Goal: Task Accomplishment & Management: Complete application form

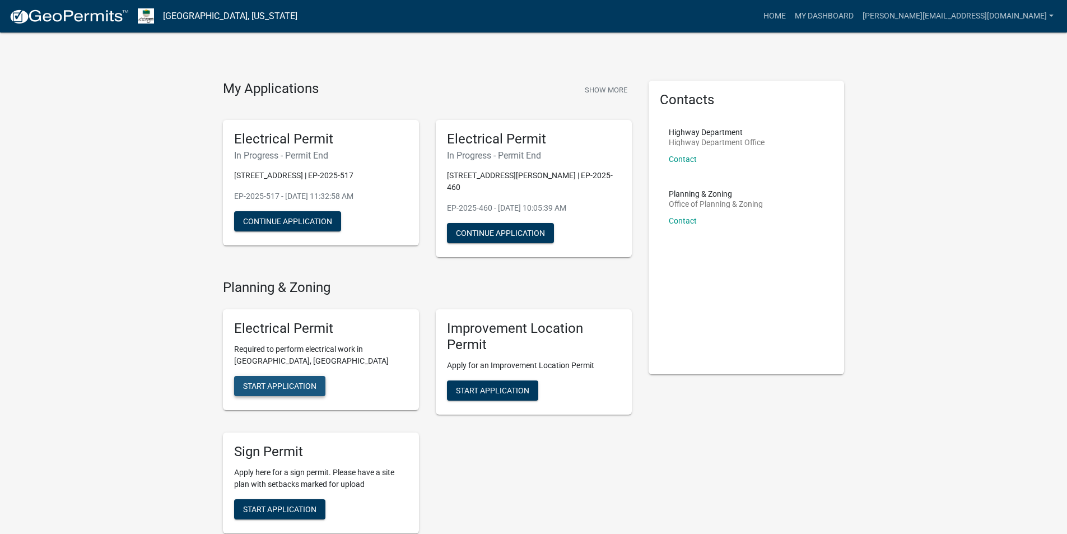
click at [284, 381] on span "Start Application" at bounding box center [279, 385] width 73 height 9
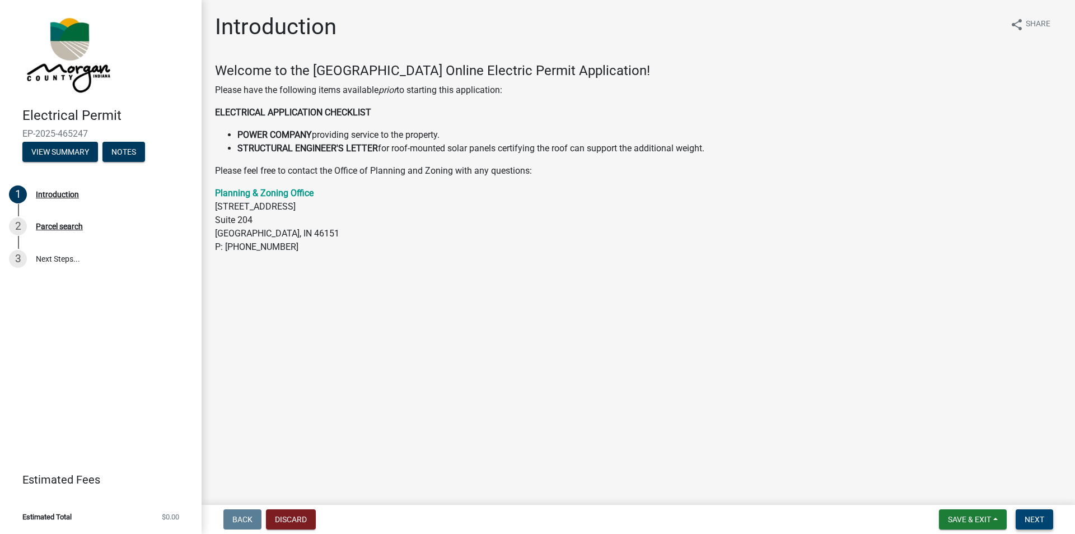
click at [1035, 517] on span "Next" at bounding box center [1035, 519] width 20 height 9
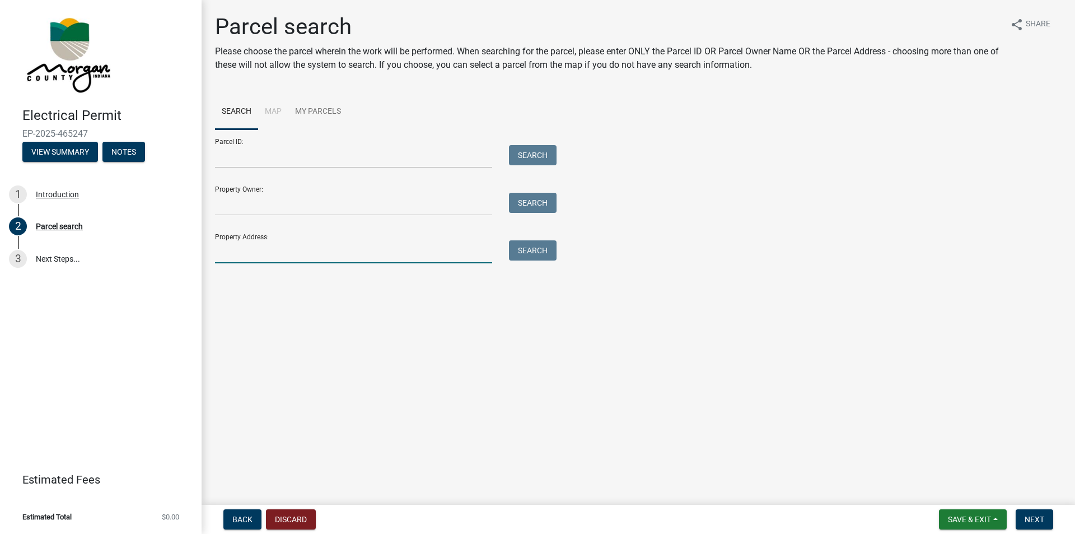
click at [248, 248] on input "Property Address:" at bounding box center [353, 251] width 277 height 23
type input "[STREET_ADDRESS][PERSON_NAME]"
click at [533, 256] on button "Search" at bounding box center [533, 250] width 48 height 20
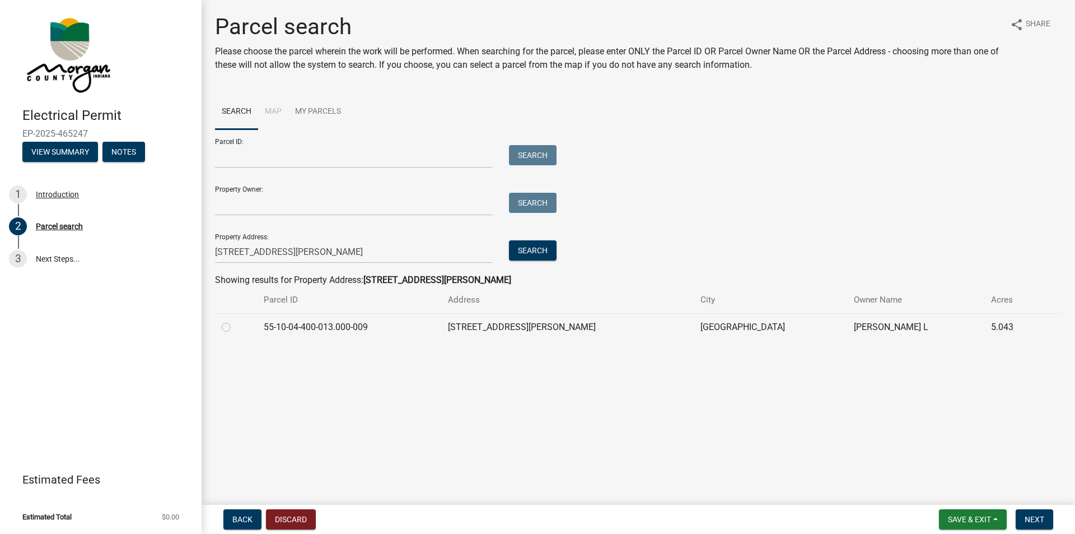
click at [235, 320] on label at bounding box center [235, 320] width 0 height 0
click at [235, 328] on input "radio" at bounding box center [238, 323] width 7 height 7
radio input "true"
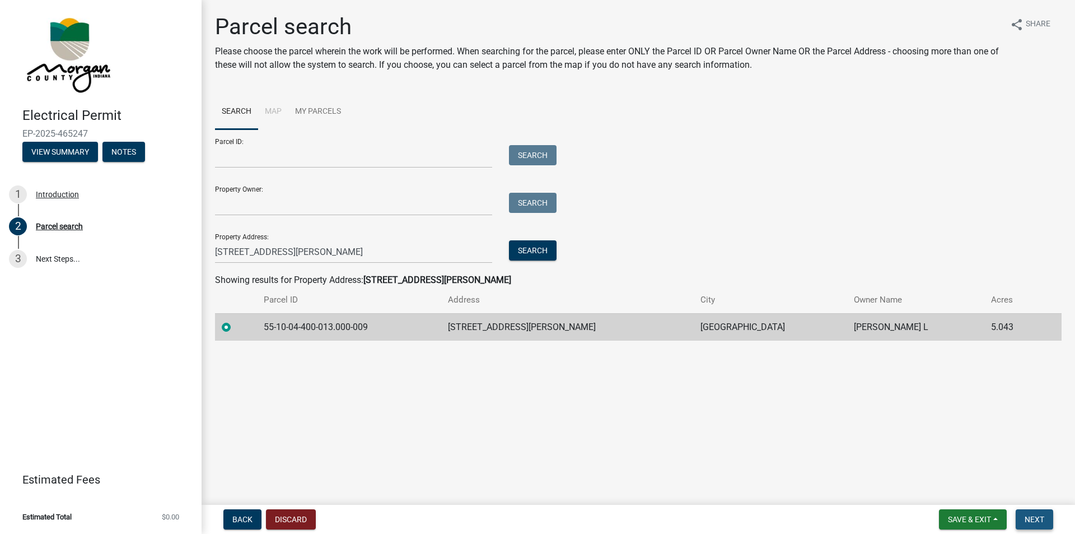
click at [1032, 522] on span "Next" at bounding box center [1035, 519] width 20 height 9
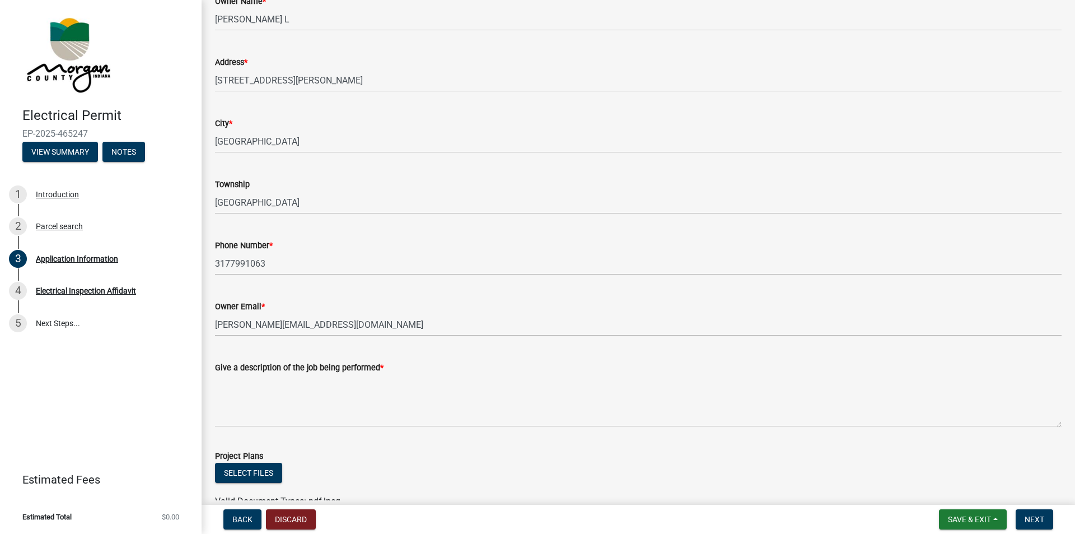
scroll to position [168, 0]
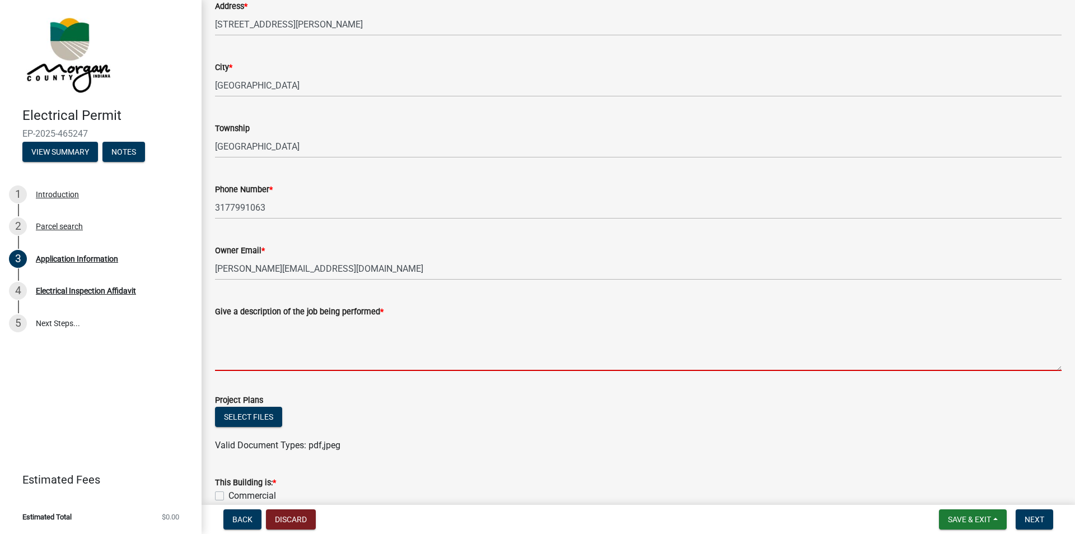
click at [252, 353] on textarea "Give a description of the job being performed *" at bounding box center [638, 344] width 847 height 53
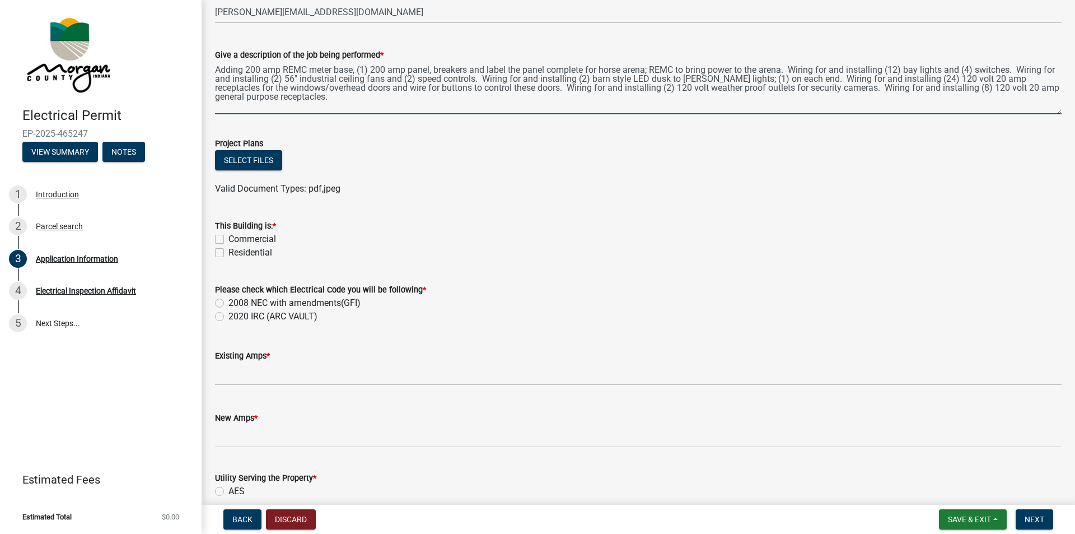
scroll to position [448, 0]
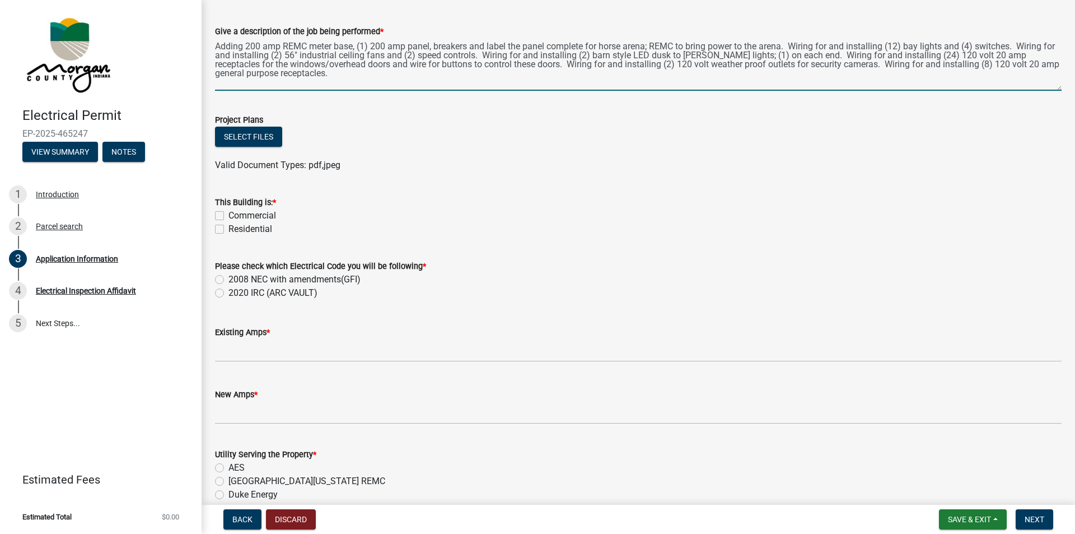
type textarea "Adding 200 amp REMC meter base, (1) 200 amp panel, breakers and label the panel…"
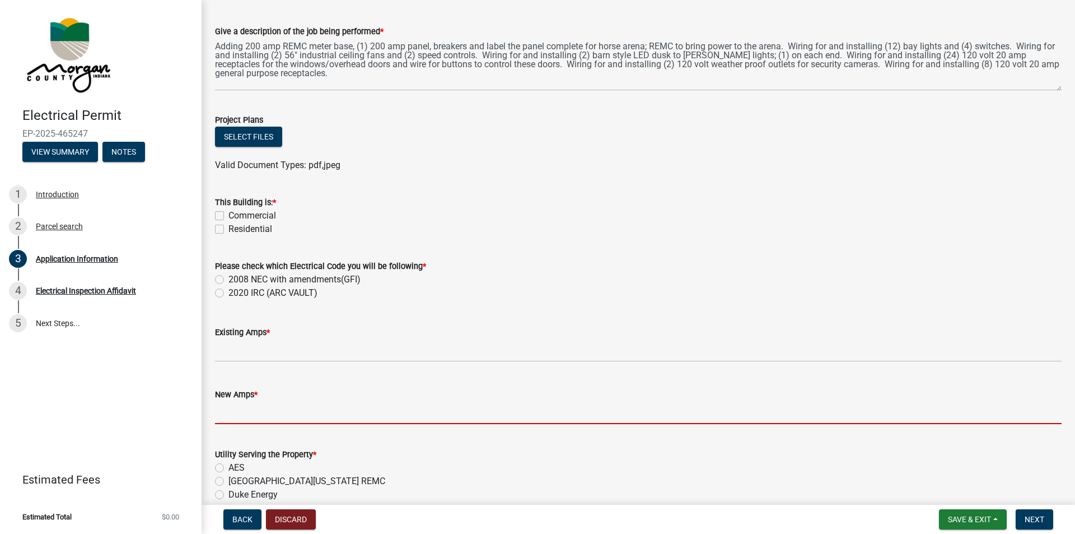
click at [244, 410] on input "text" at bounding box center [638, 412] width 847 height 23
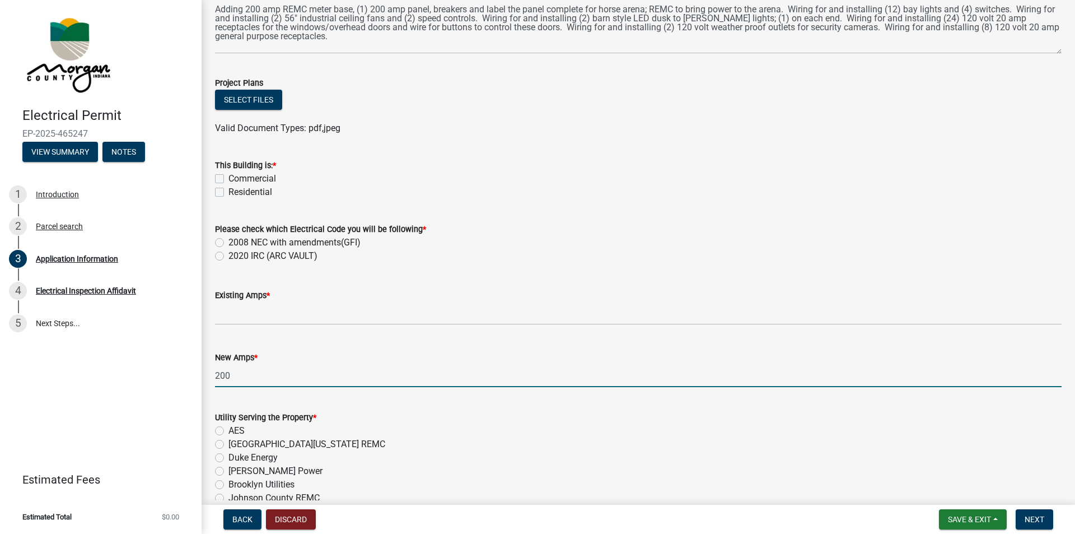
scroll to position [504, 0]
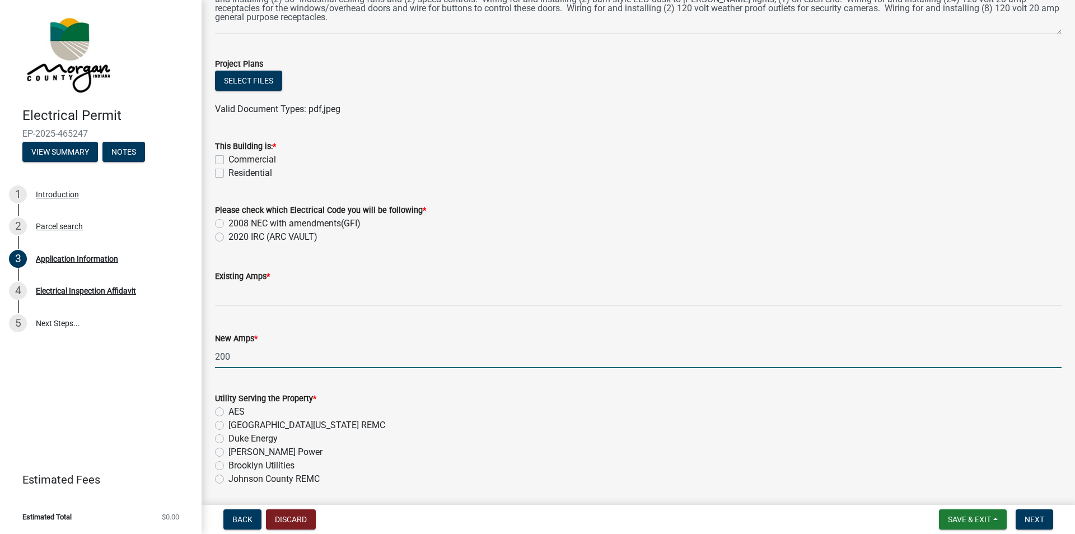
type input "200"
click at [228, 425] on label "[GEOGRAPHIC_DATA][US_STATE] REMC" at bounding box center [306, 424] width 157 height 13
click at [228, 425] on input "[GEOGRAPHIC_DATA][US_STATE] REMC" at bounding box center [231, 421] width 7 height 7
radio input "true"
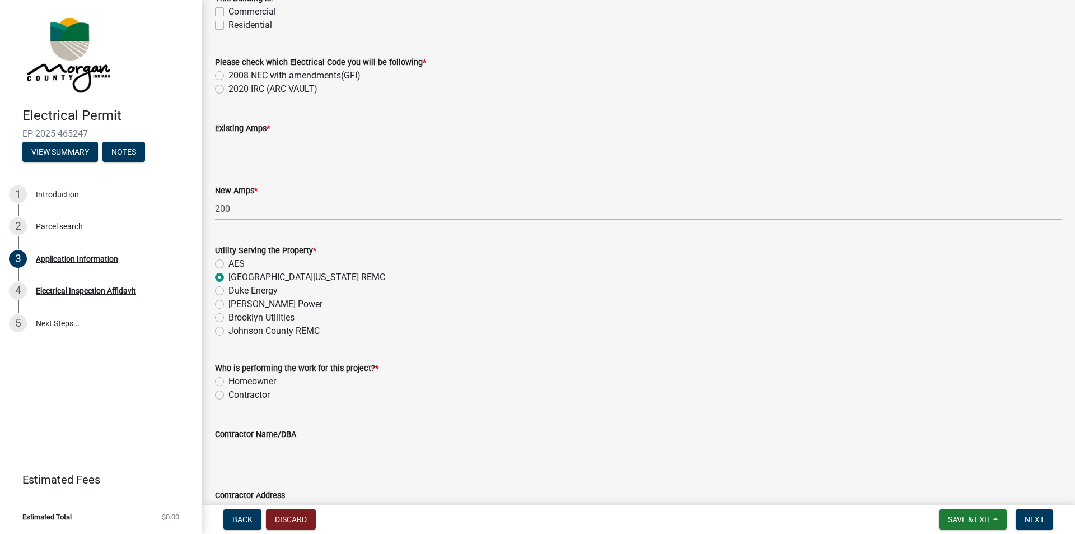
scroll to position [672, 0]
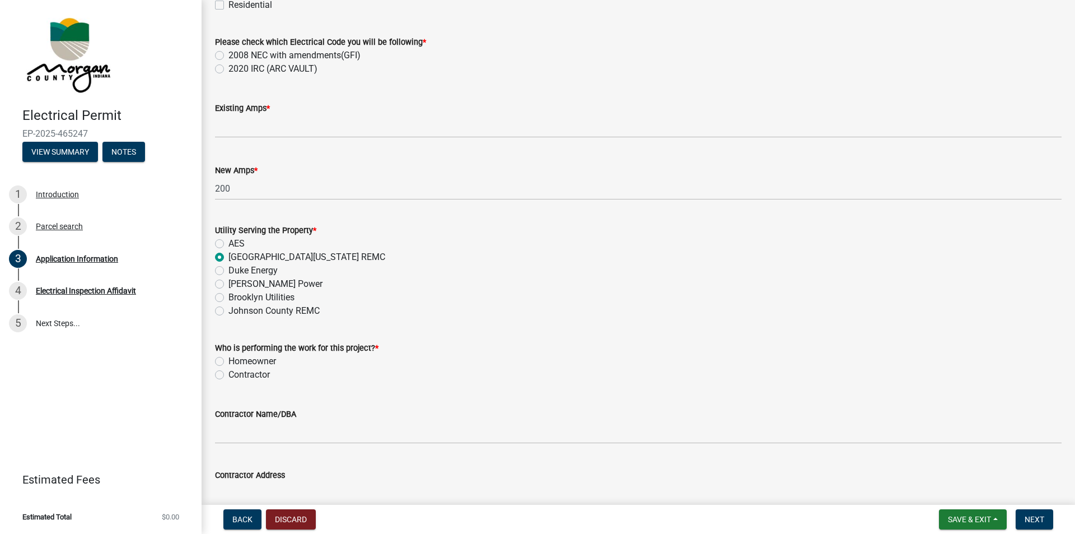
click at [228, 377] on label "Contractor" at bounding box center [248, 374] width 41 height 13
click at [228, 375] on input "Contractor" at bounding box center [231, 371] width 7 height 7
radio input "true"
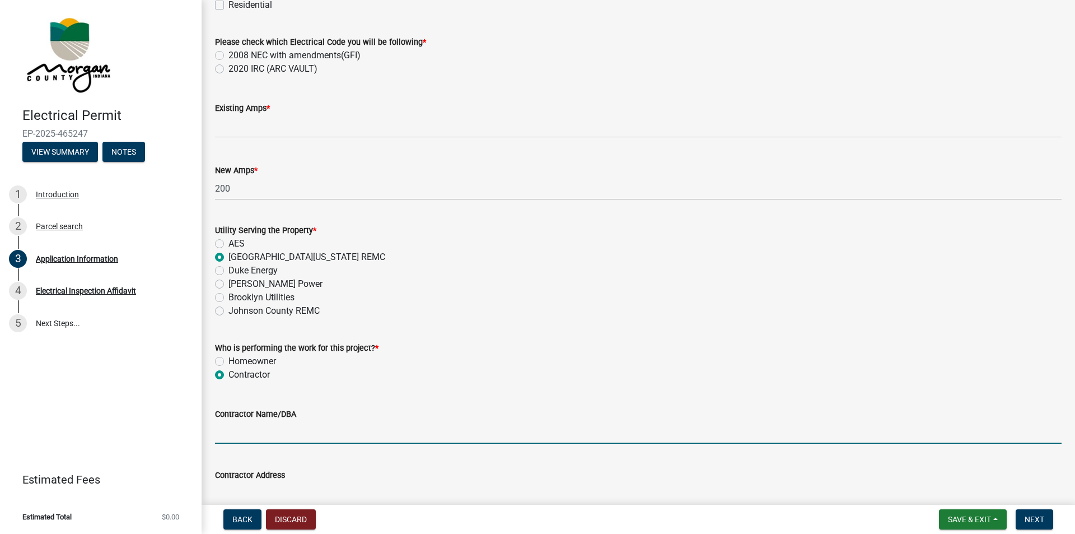
click at [255, 435] on input "Contractor Name/DBA" at bounding box center [638, 432] width 847 height 23
type input "[PERSON_NAME] Electric, Inc"
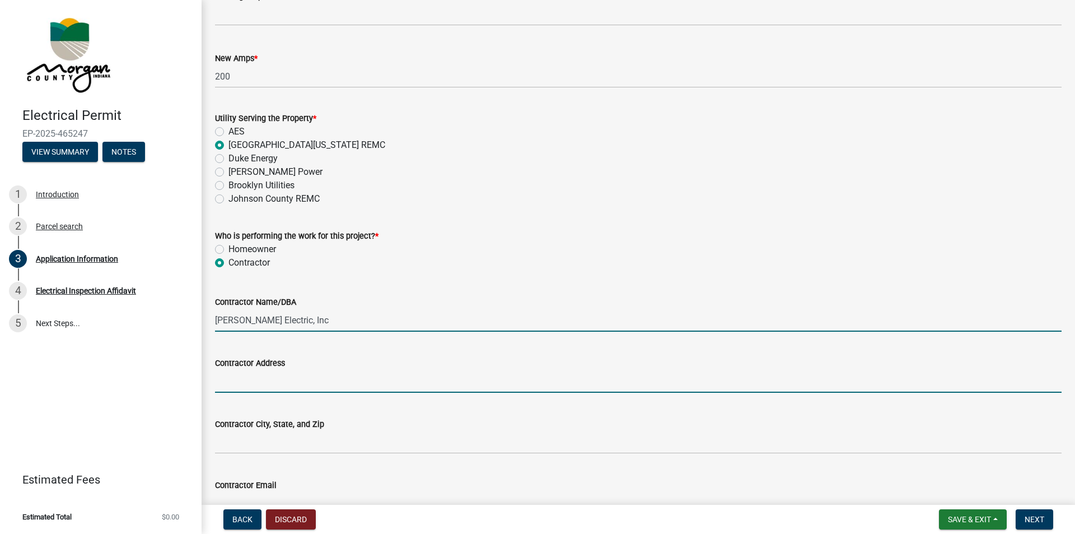
click at [239, 380] on input "Contractor Address" at bounding box center [638, 381] width 847 height 23
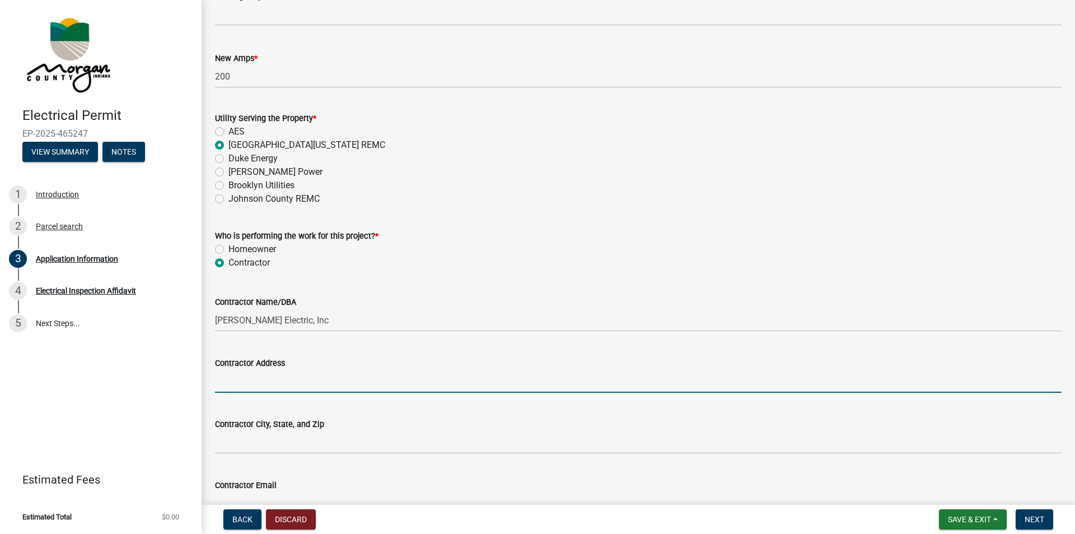
type input "141 Casco Dr"
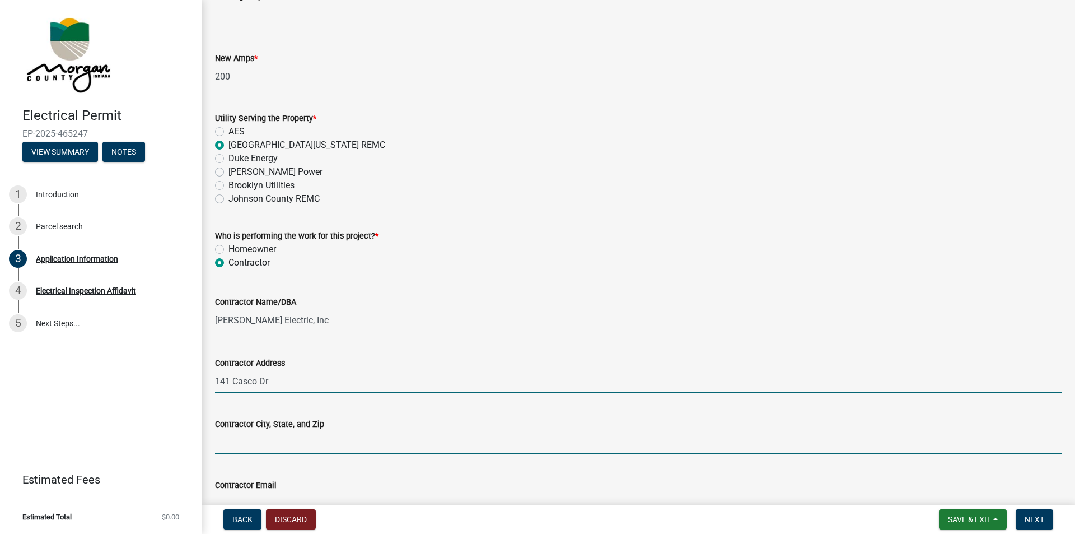
type input "Avon"
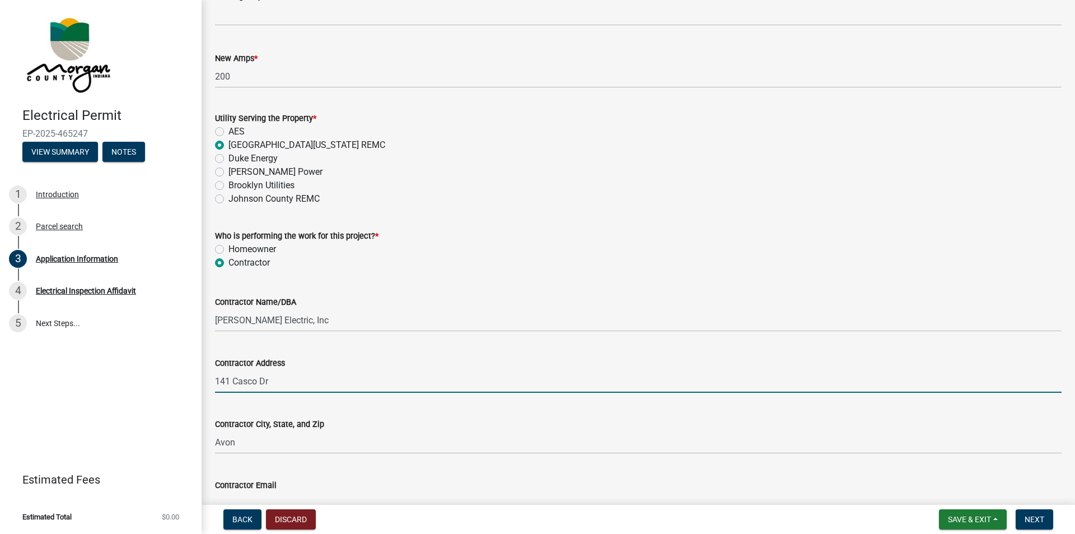
type input "141 Casco Dr"
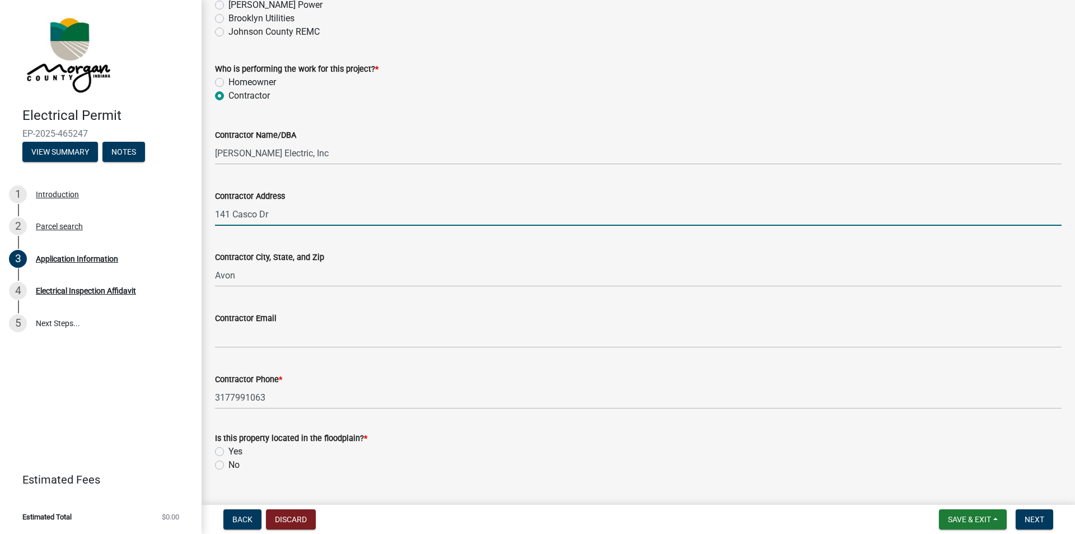
scroll to position [952, 0]
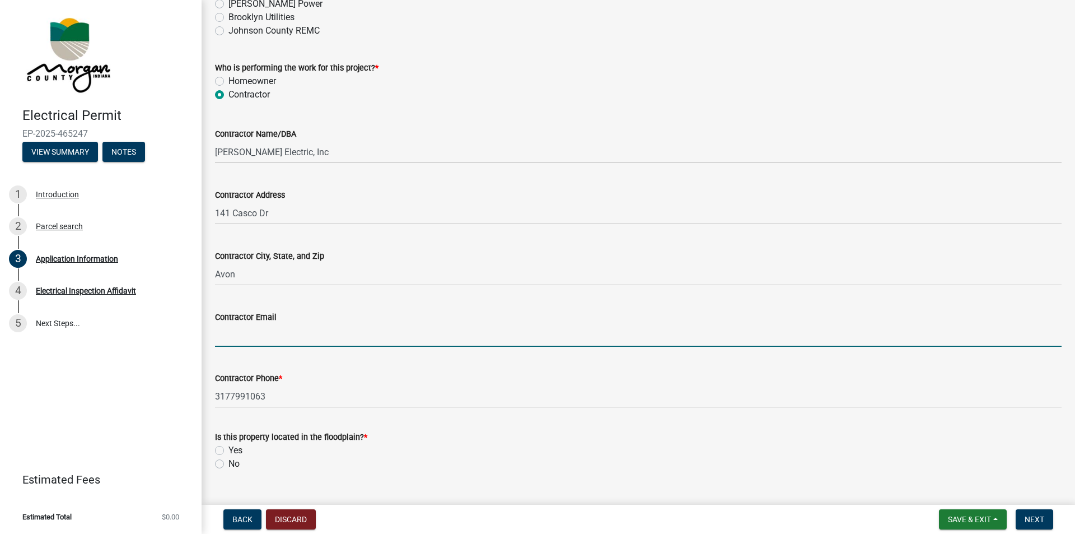
click at [262, 333] on input "Contractor Email" at bounding box center [638, 335] width 847 height 23
type input "[PERSON_NAME][EMAIL_ADDRESS][DOMAIN_NAME]"
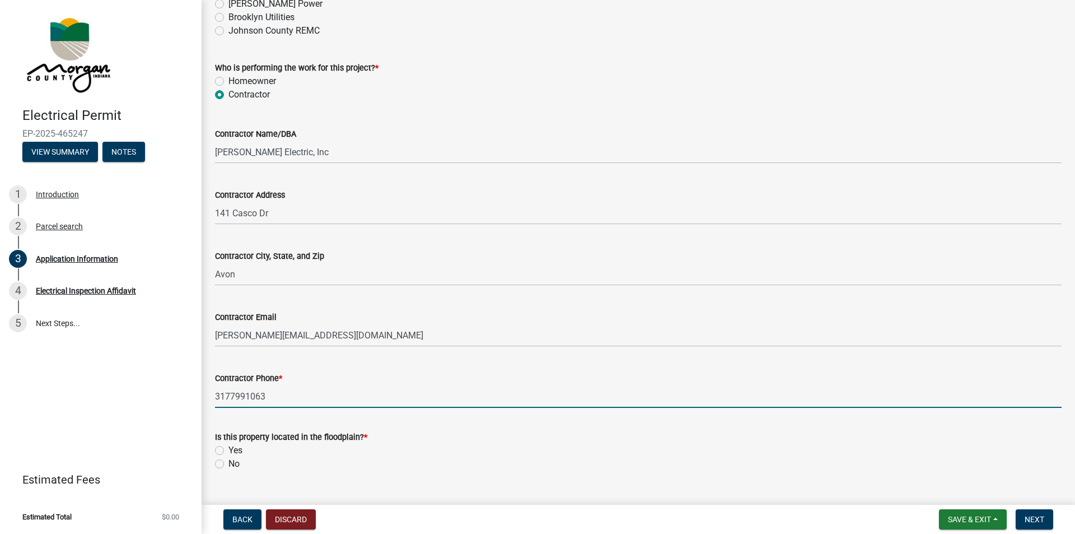
drag, startPoint x: 279, startPoint y: 399, endPoint x: 217, endPoint y: 400, distance: 62.2
click at [217, 400] on input "3177991063" at bounding box center [638, 396] width 847 height 23
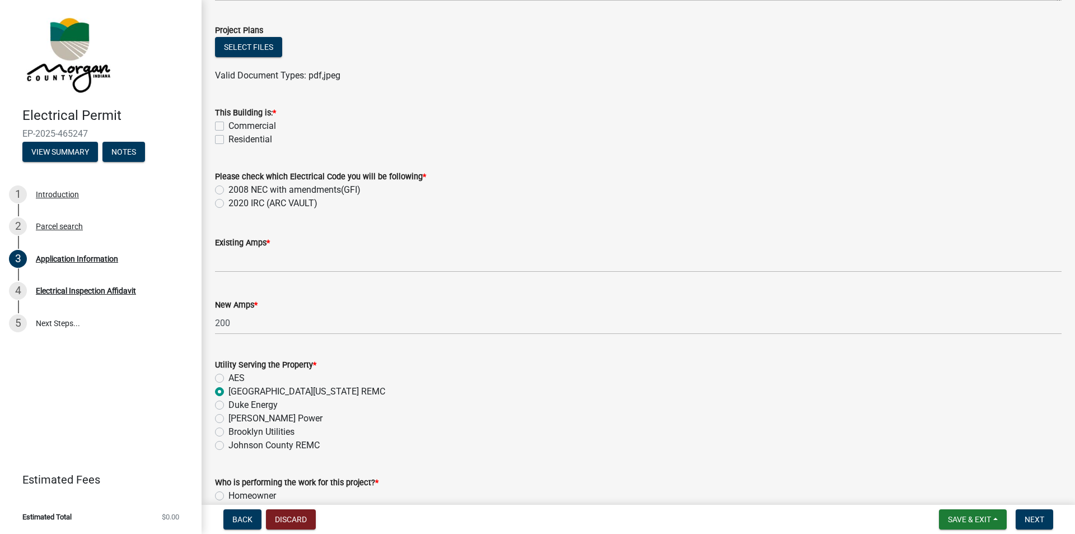
scroll to position [528, 0]
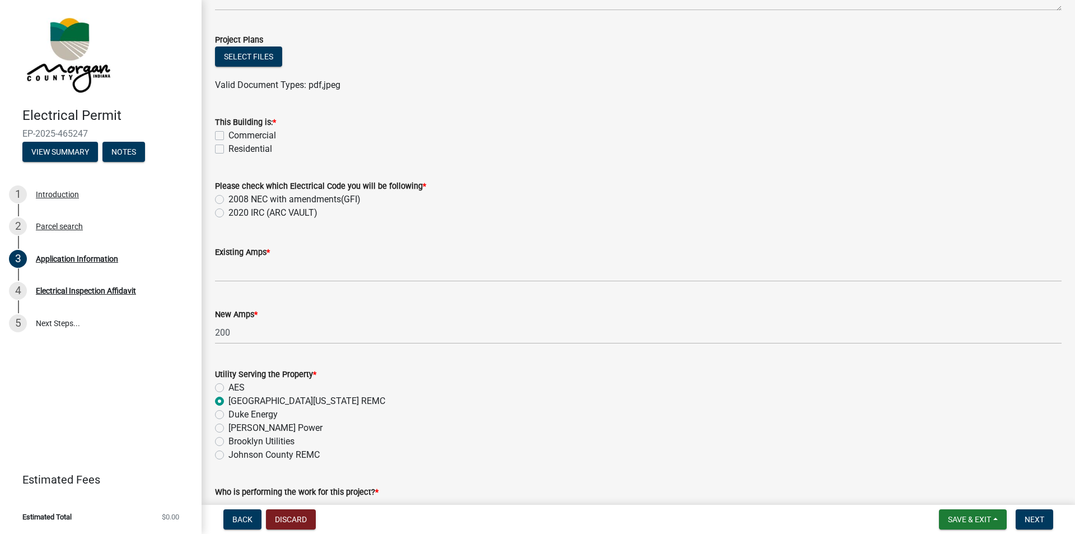
type input "3179670101"
click at [228, 200] on label "2008 NEC with amendments(GFI)" at bounding box center [294, 199] width 132 height 13
click at [228, 200] on input "2008 NEC with amendments(GFI)" at bounding box center [231, 196] width 7 height 7
radio input "true"
click at [228, 150] on label "Residential" at bounding box center [250, 148] width 44 height 13
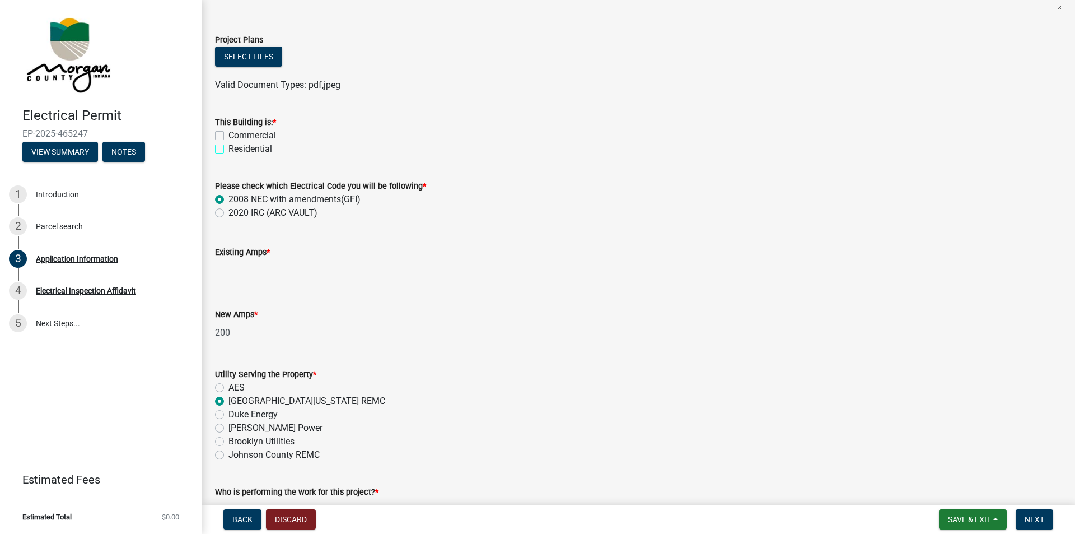
click at [228, 150] on input "Residential" at bounding box center [231, 145] width 7 height 7
checkbox input "true"
checkbox input "false"
checkbox input "true"
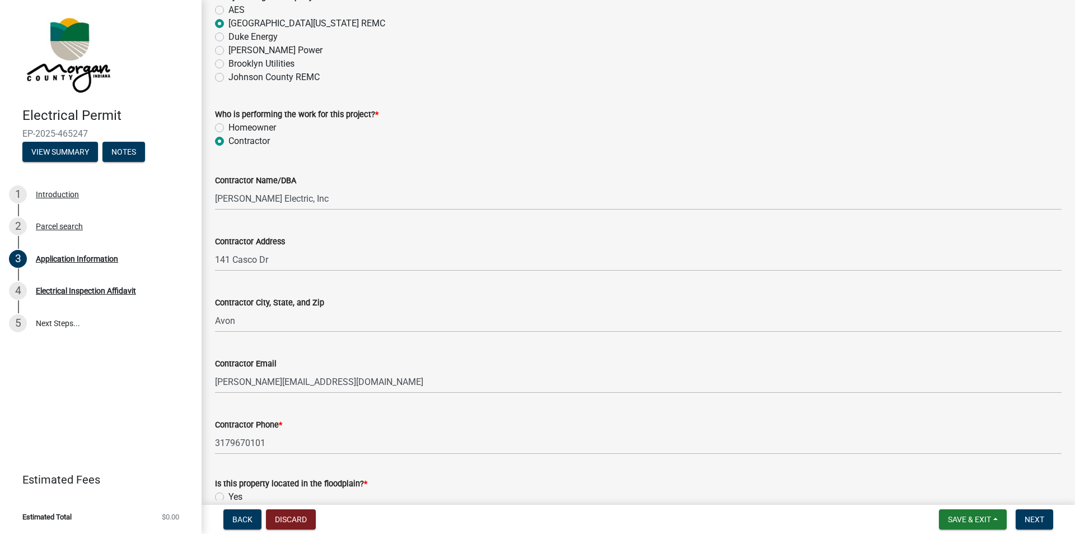
scroll to position [976, 0]
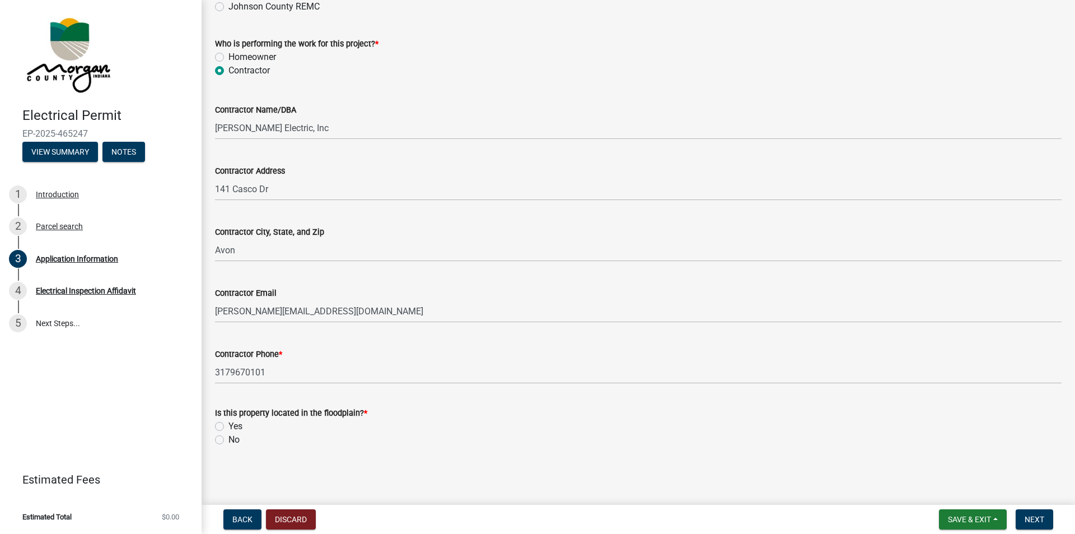
click at [228, 438] on label "No" at bounding box center [233, 439] width 11 height 13
click at [228, 438] on input "No" at bounding box center [231, 436] width 7 height 7
radio input "true"
click at [1033, 519] on span "Next" at bounding box center [1035, 519] width 20 height 9
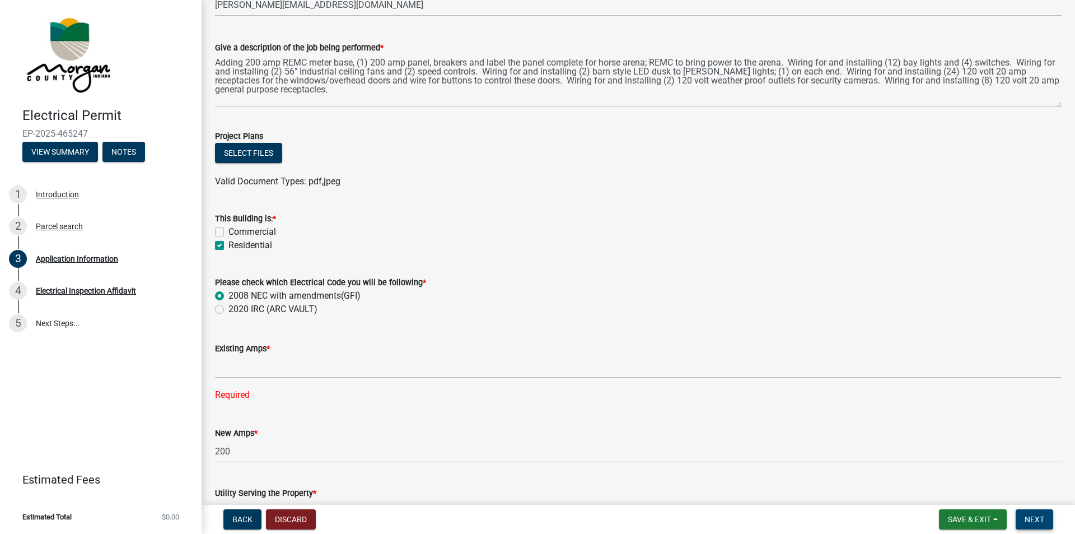
scroll to position [606, 0]
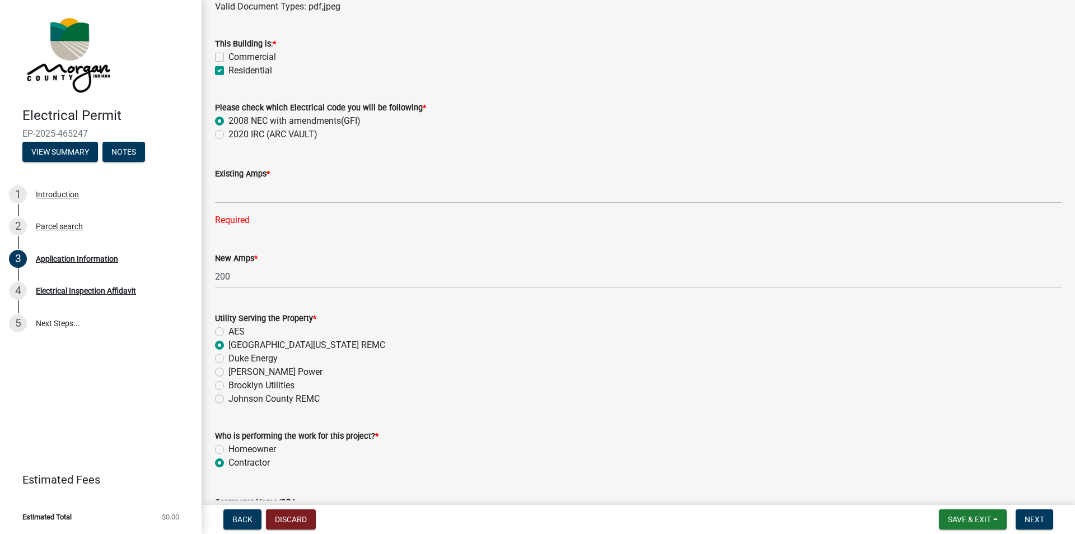
click at [248, 239] on div "New Amps * 200" at bounding box center [638, 262] width 847 height 52
click at [241, 239] on div "New Amps * 200" at bounding box center [638, 262] width 847 height 52
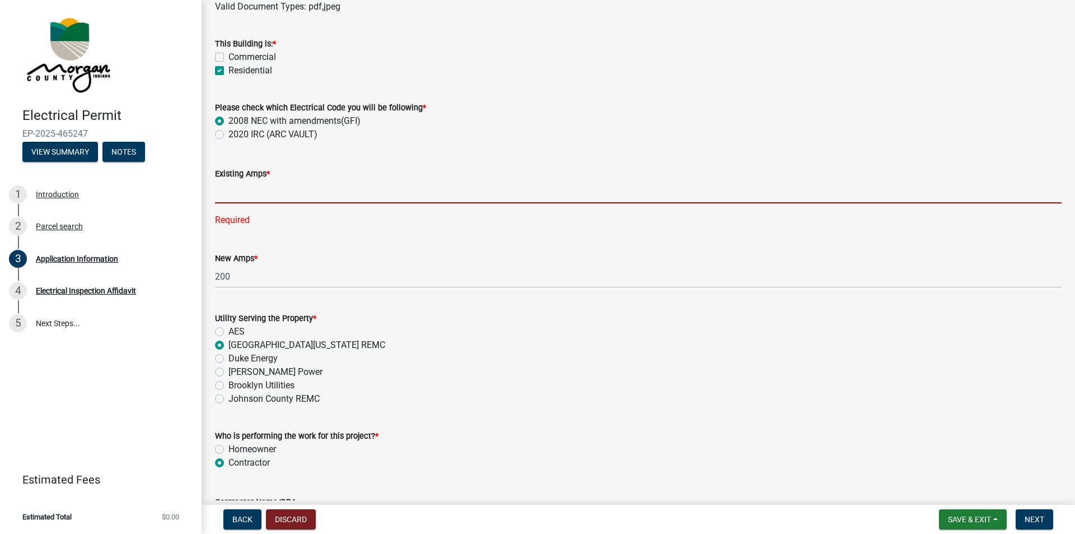
click at [253, 191] on input "text" at bounding box center [638, 191] width 847 height 23
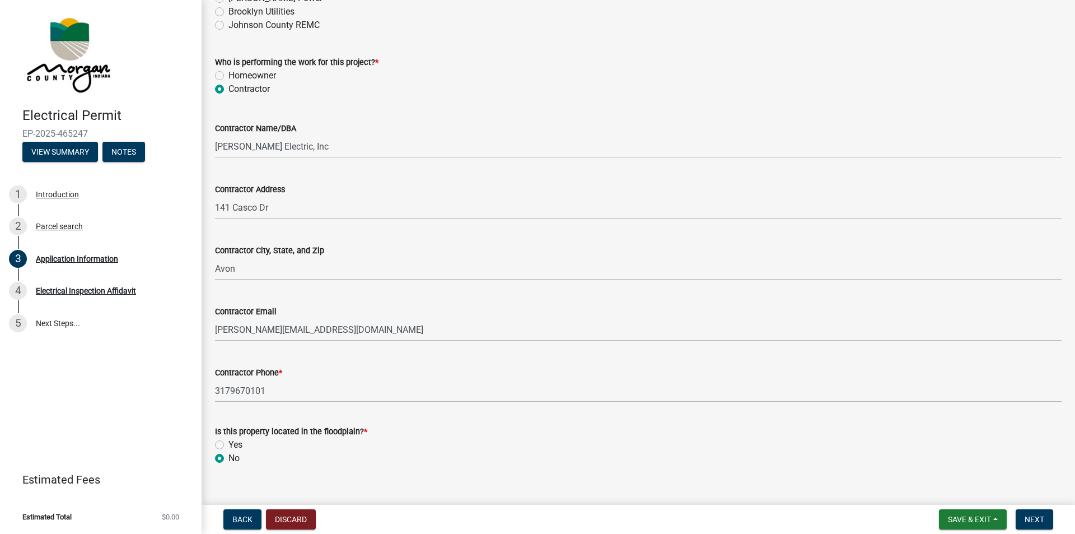
scroll to position [998, 0]
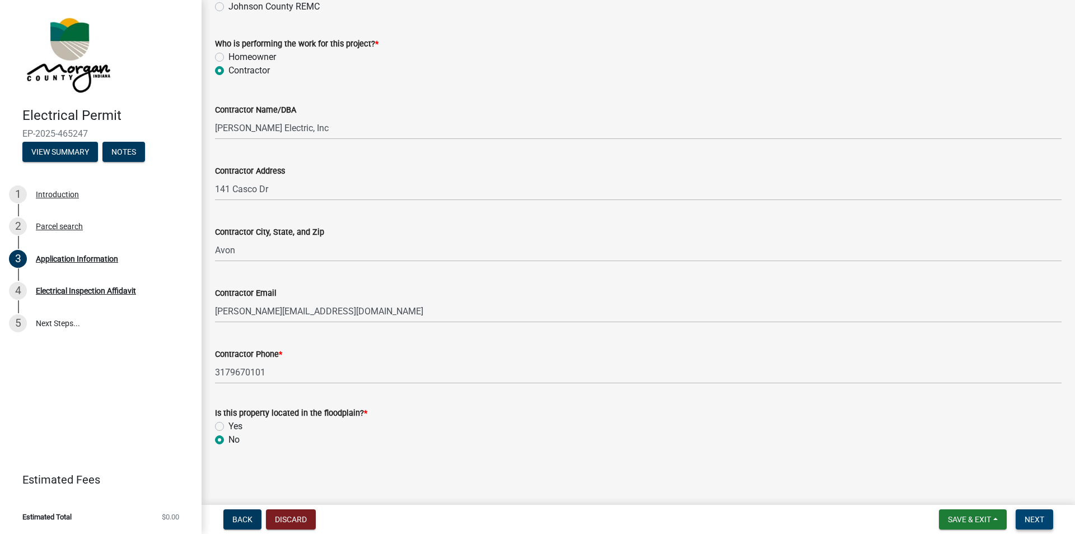
type input "0"
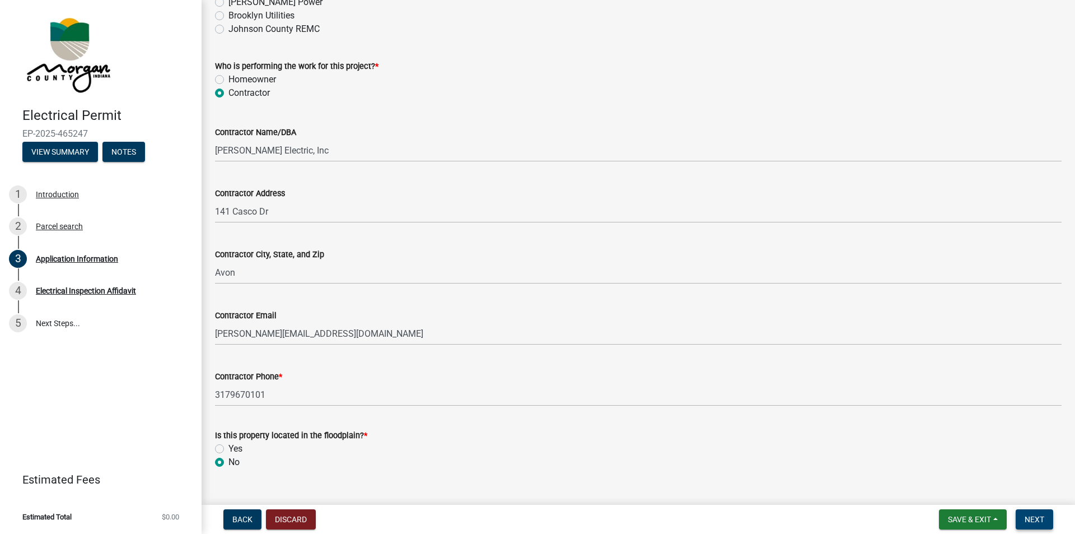
click at [1035, 523] on span "Next" at bounding box center [1035, 519] width 20 height 9
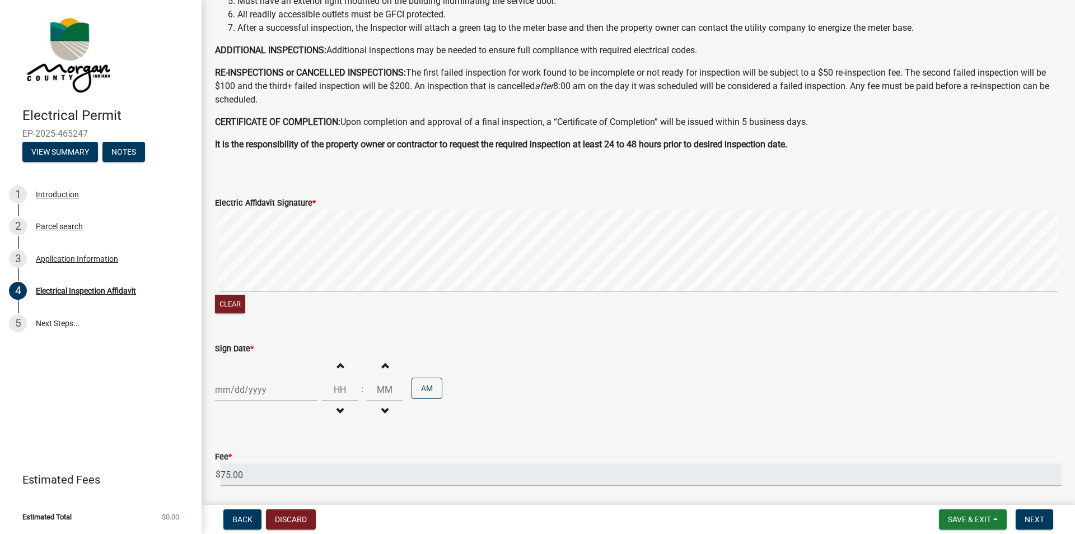
scroll to position [325, 0]
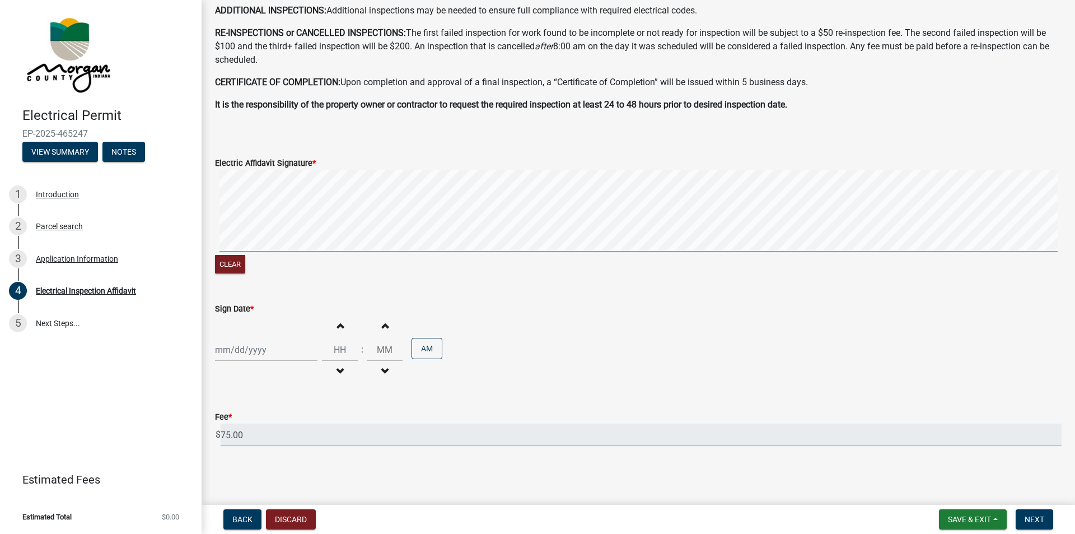
select select "8"
select select "2025"
click at [223, 356] on div "[PERSON_NAME] Feb Mar Apr [PERSON_NAME][DATE] Oct Nov [DATE] 1526 1527 1528 152…" at bounding box center [266, 349] width 102 height 23
click at [232, 292] on div "18" at bounding box center [226, 290] width 18 height 18
type input "[DATE]"
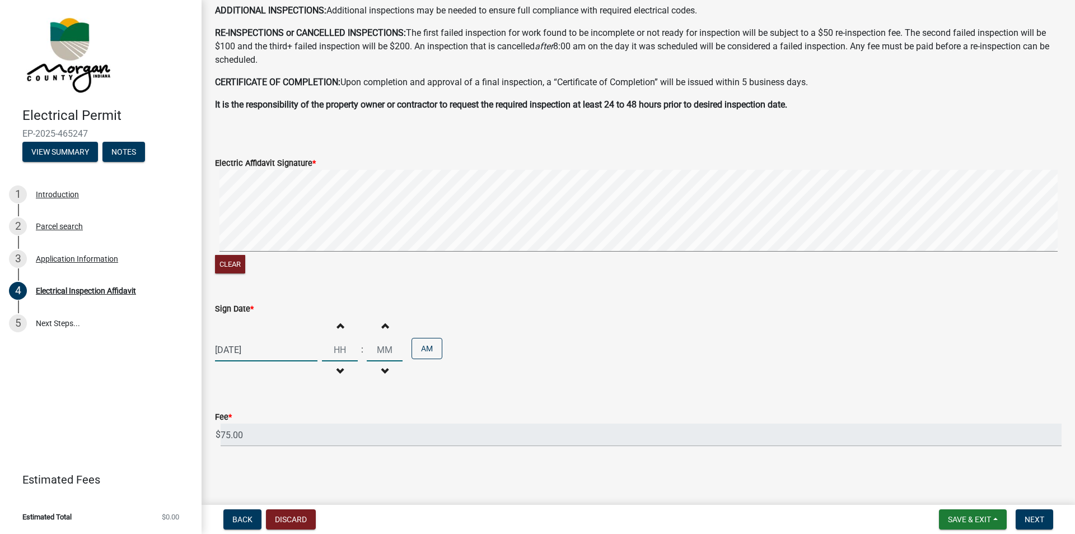
click at [334, 349] on input "Hours" at bounding box center [340, 349] width 36 height 23
click at [337, 325] on span "button" at bounding box center [340, 324] width 6 height 9
type input "01"
type input "00"
click at [337, 325] on span "button" at bounding box center [340, 324] width 6 height 9
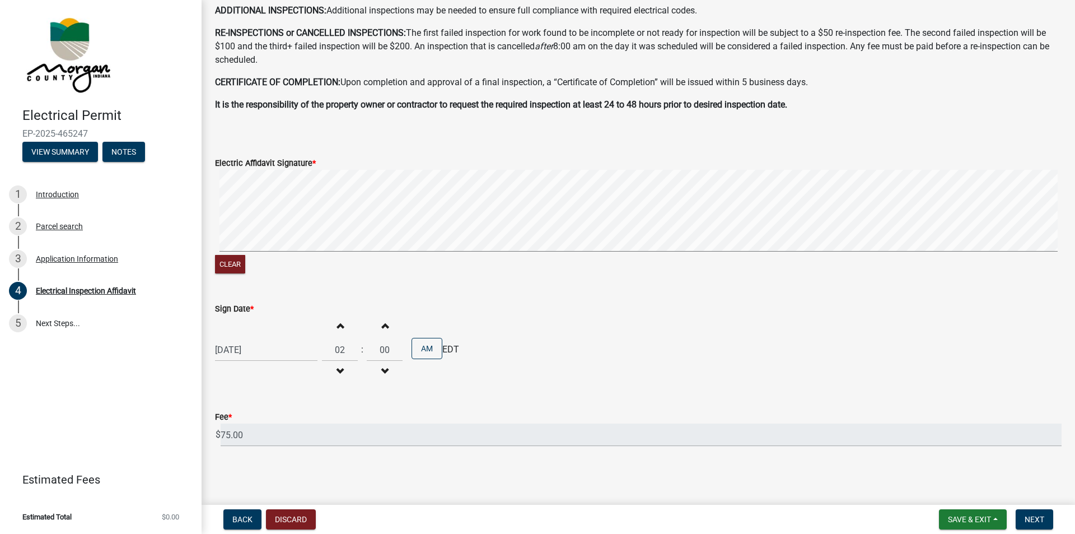
click at [337, 325] on span "button" at bounding box center [340, 324] width 6 height 9
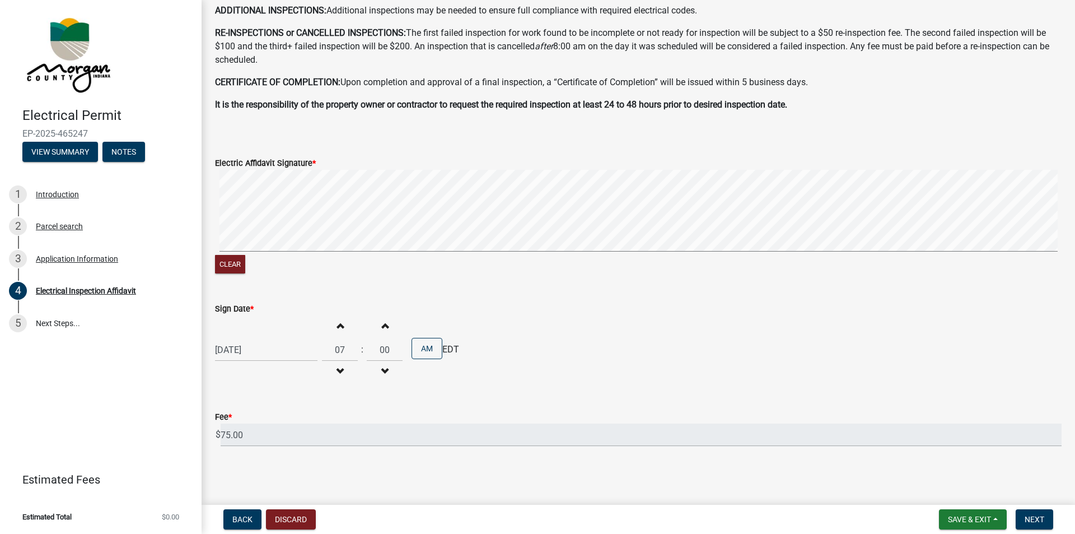
click at [337, 325] on span "button" at bounding box center [340, 324] width 6 height 9
type input "10"
click at [386, 327] on button "Increment minutes" at bounding box center [385, 325] width 24 height 20
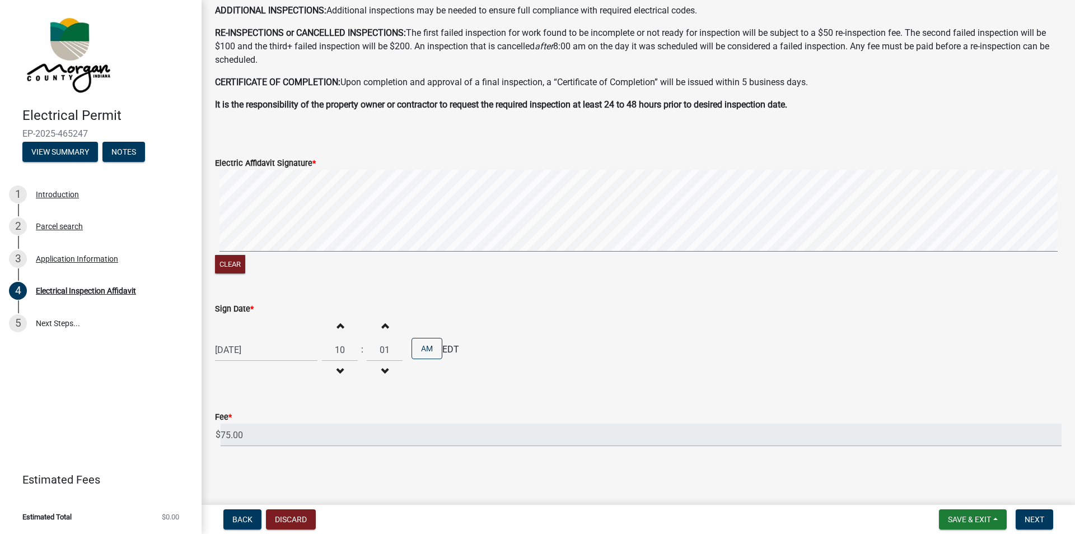
click at [386, 327] on button "Increment minutes" at bounding box center [385, 325] width 24 height 20
click at [384, 370] on span "button" at bounding box center [385, 370] width 6 height 9
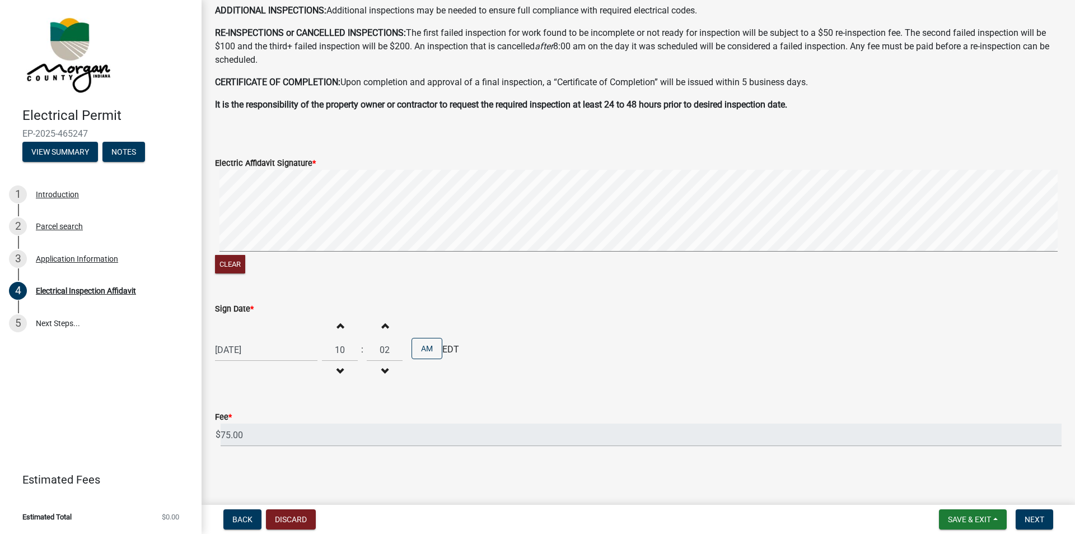
click at [384, 370] on span "button" at bounding box center [385, 370] width 6 height 9
type input "00"
click at [384, 370] on span "button" at bounding box center [385, 370] width 6 height 9
type input "09"
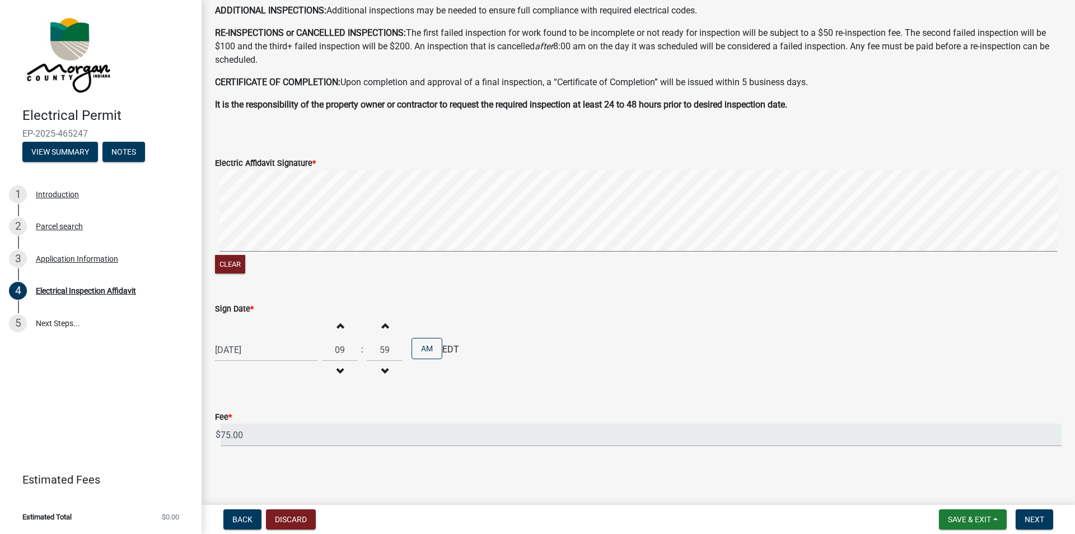
click at [384, 370] on span "button" at bounding box center [385, 370] width 6 height 9
type input "57"
click at [337, 324] on span "button" at bounding box center [340, 324] width 6 height 9
type input "10"
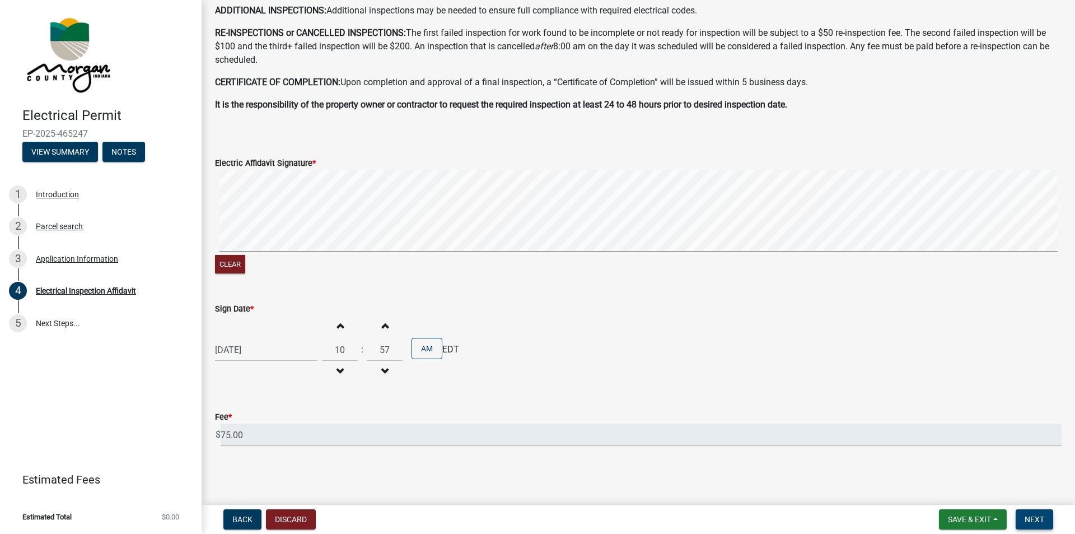
click at [1039, 516] on span "Next" at bounding box center [1035, 519] width 20 height 9
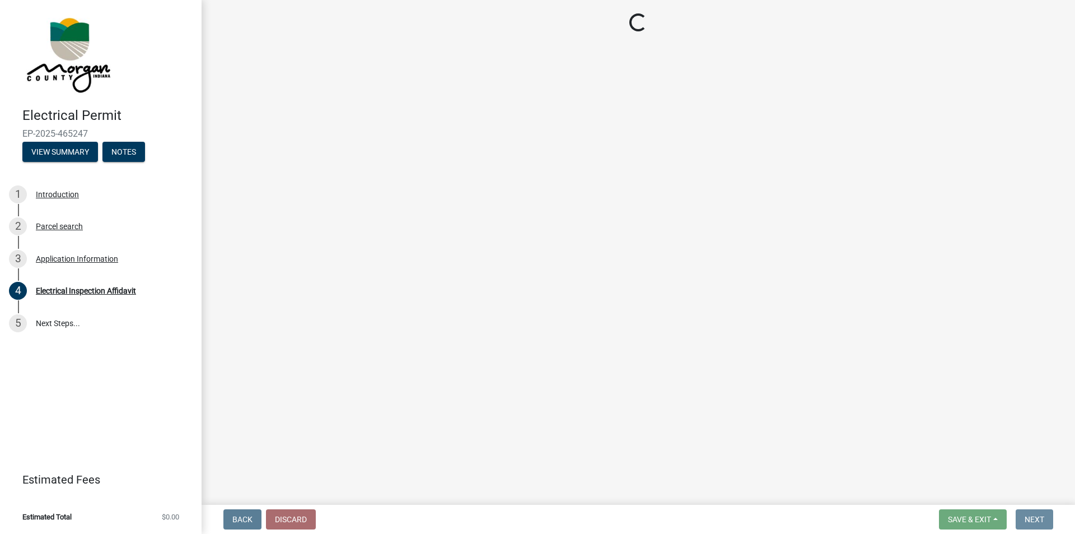
scroll to position [0, 0]
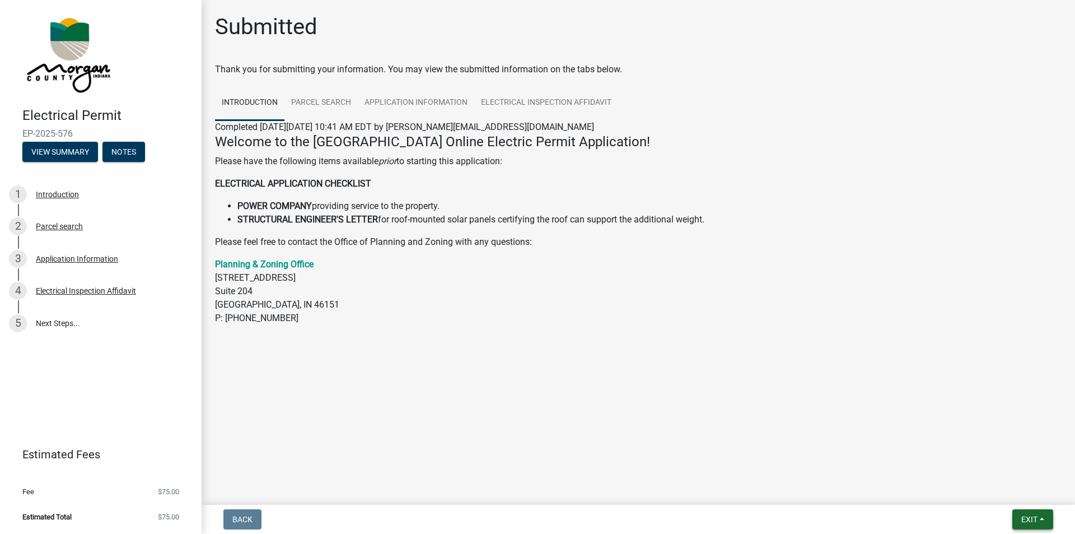
click at [1029, 519] on span "Exit" at bounding box center [1029, 519] width 16 height 9
